Goal: Information Seeking & Learning: Learn about a topic

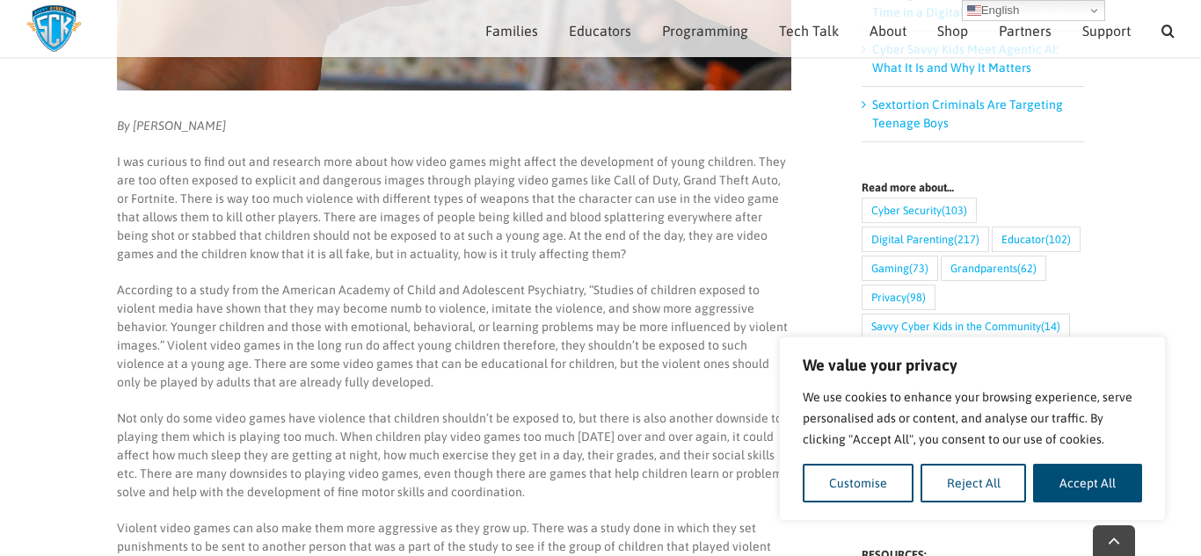
scroll to position [579, 0]
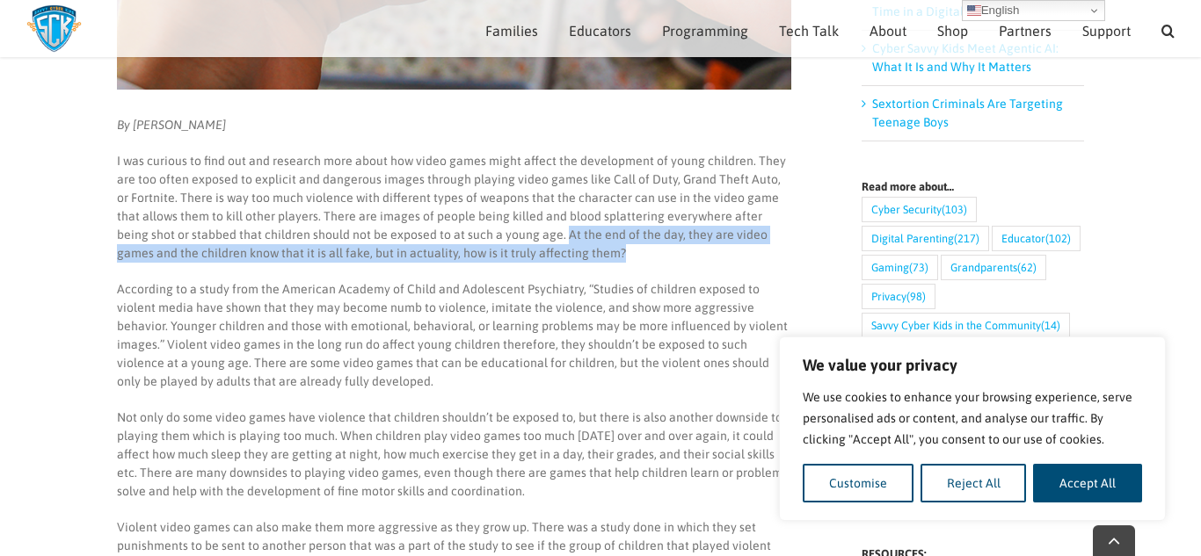
drag, startPoint x: 501, startPoint y: 233, endPoint x: 568, endPoint y: 254, distance: 70.1
click at [568, 254] on p "I was curious to find out and research more about how video games might affect …" at bounding box center [454, 207] width 674 height 111
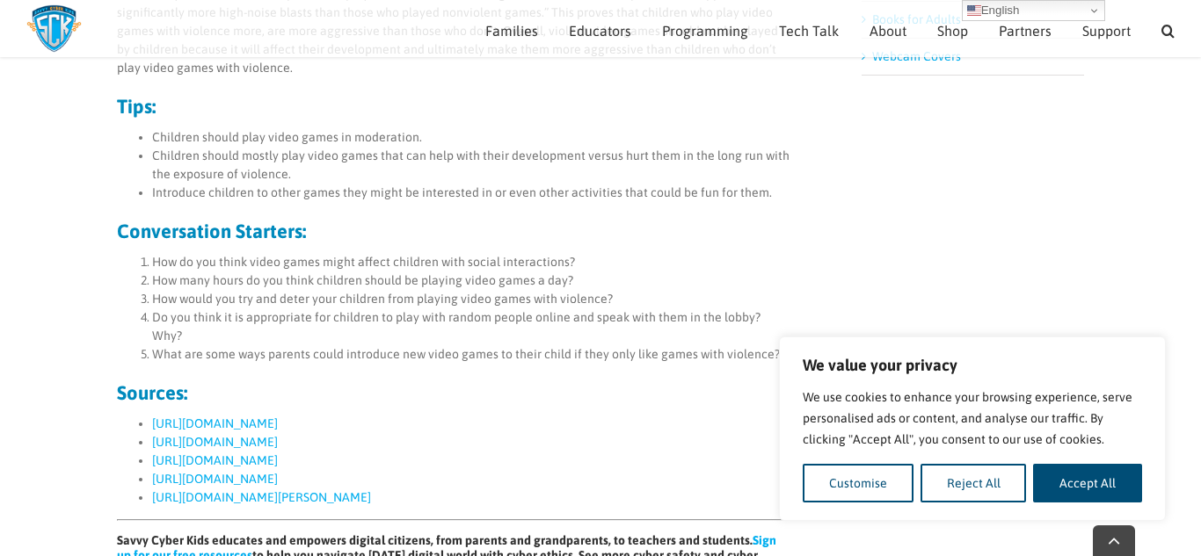
scroll to position [1171, 0]
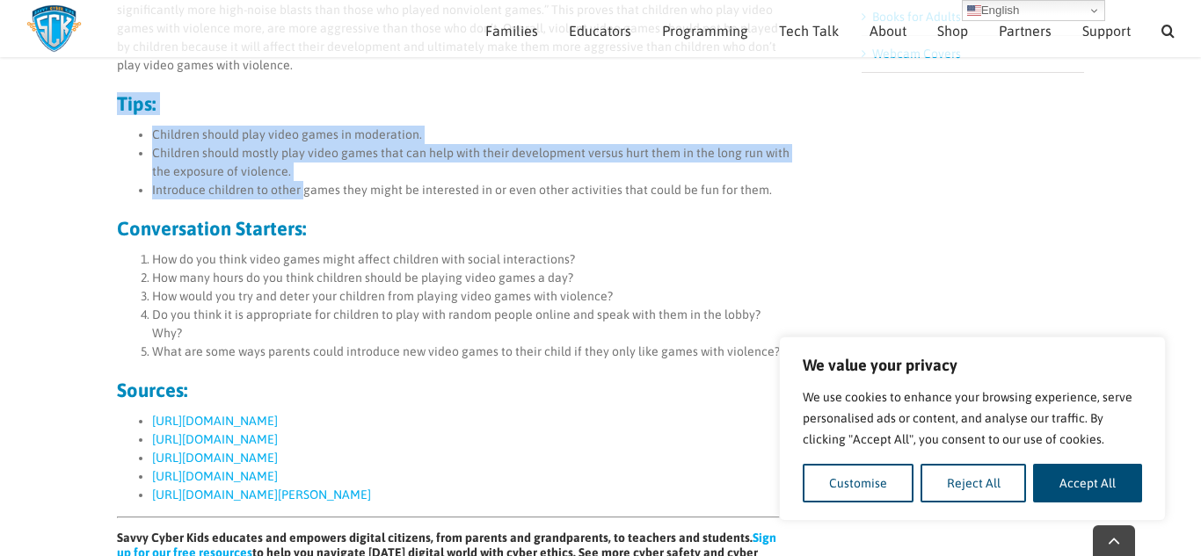
drag, startPoint x: 116, startPoint y: 108, endPoint x: 302, endPoint y: 194, distance: 205.3
click at [302, 194] on div "By [PERSON_NAME] I was curious to find out and research more about how video ga…" at bounding box center [454, 151] width 674 height 1254
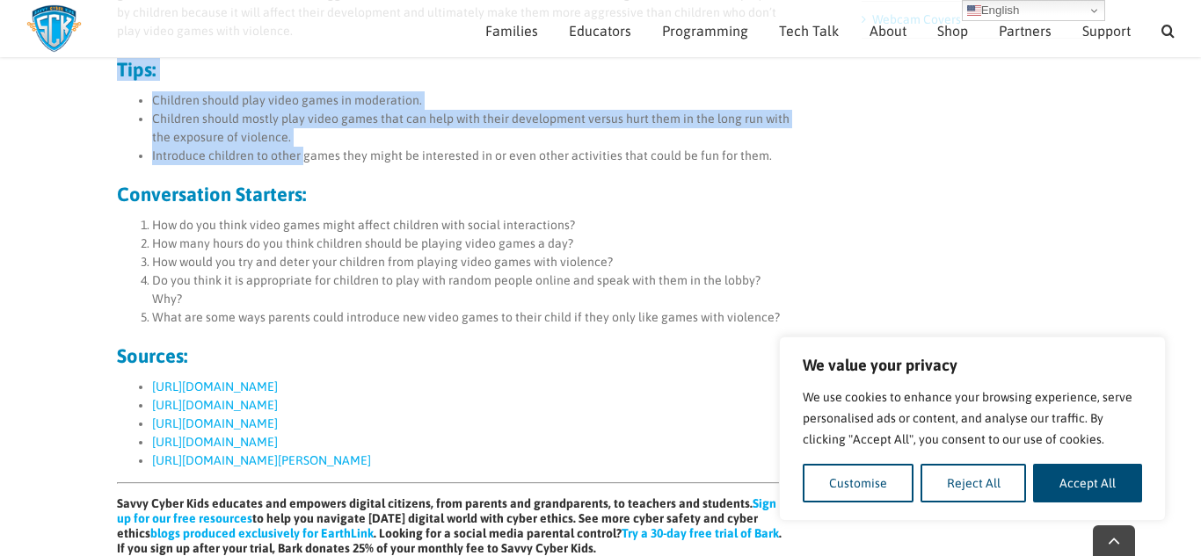
scroll to position [1232, 0]
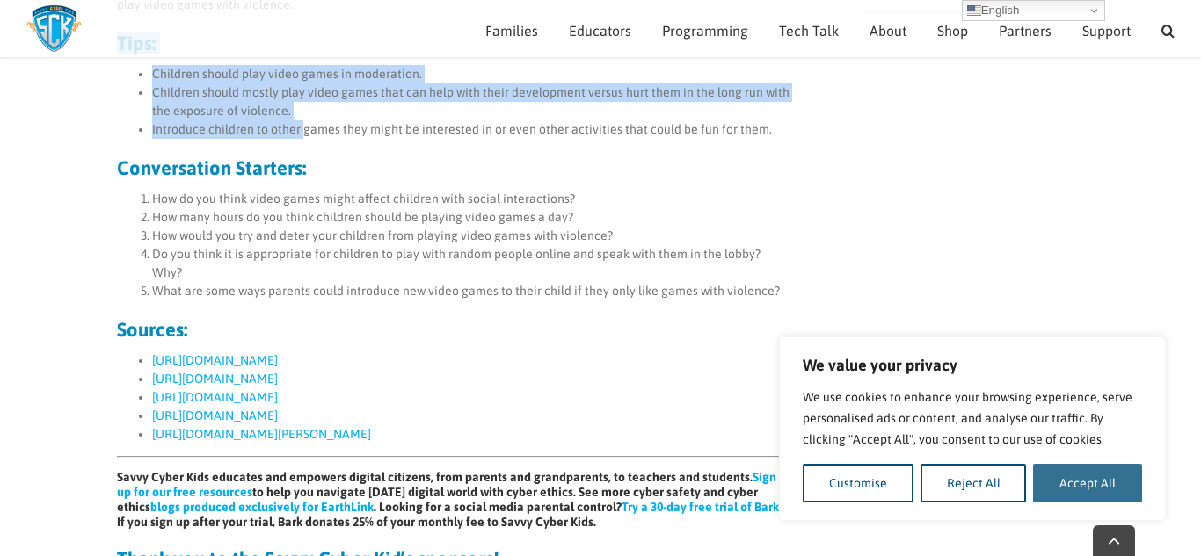
click at [1097, 489] on button "Accept All" at bounding box center [1087, 483] width 109 height 39
checkbox input "true"
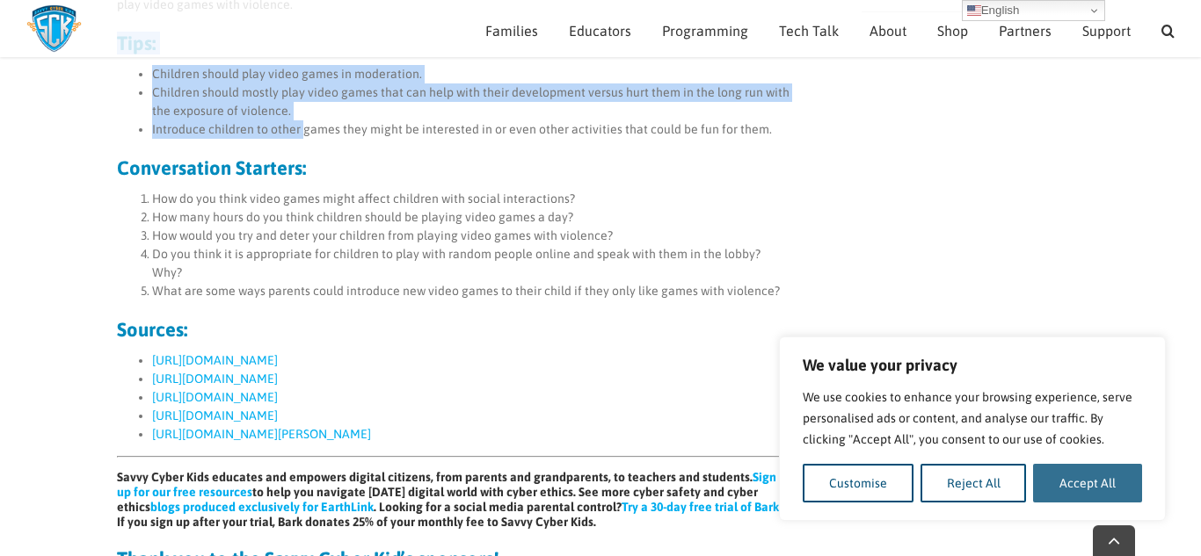
checkbox input "true"
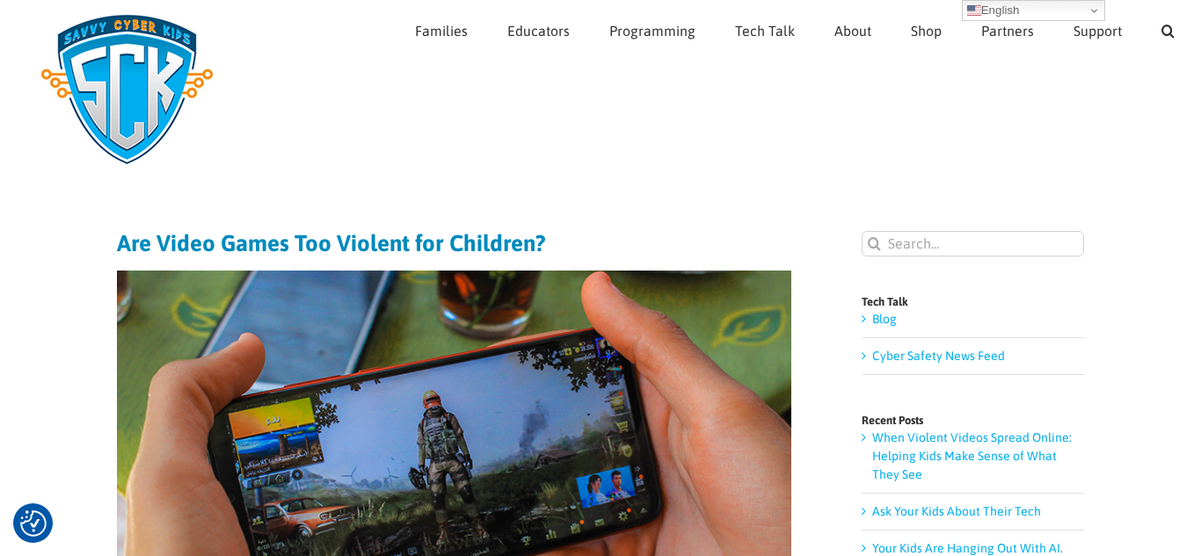
scroll to position [0, 0]
